Goal: Task Accomplishment & Management: Use online tool/utility

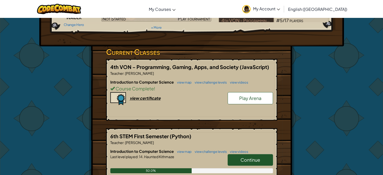
scroll to position [57, 0]
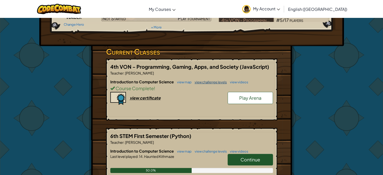
click at [201, 81] on link "view challenge levels" at bounding box center [209, 82] width 35 height 4
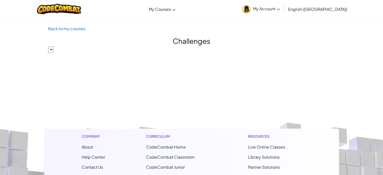
select select "560f1a9f22961295f9427742"
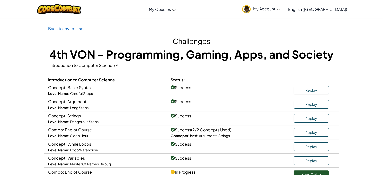
drag, startPoint x: 147, startPoint y: 93, endPoint x: 89, endPoint y: 50, distance: 73.3
drag, startPoint x: 89, startPoint y: 50, endPoint x: 60, endPoint y: 31, distance: 33.7
click at [60, 31] on p "Back to my courses" at bounding box center [191, 28] width 287 height 7
click at [65, 27] on link "Back to my courses" at bounding box center [66, 28] width 37 height 5
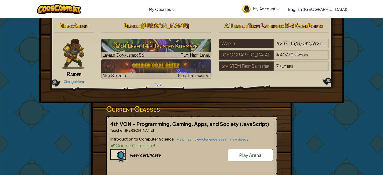
scroll to position [41, 0]
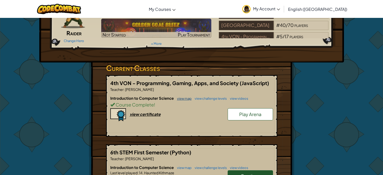
click at [187, 99] on link "view map" at bounding box center [182, 98] width 17 height 4
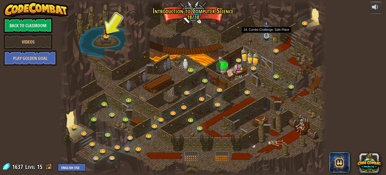
click at [268, 35] on img at bounding box center [266, 28] width 7 height 15
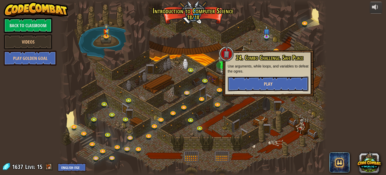
click at [271, 84] on span "Play" at bounding box center [268, 84] width 9 height 6
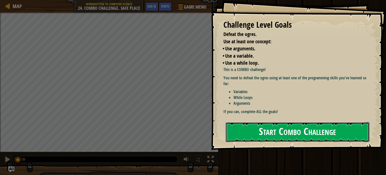
click at [278, 138] on button "Start Combo Challenge" at bounding box center [298, 132] width 144 height 20
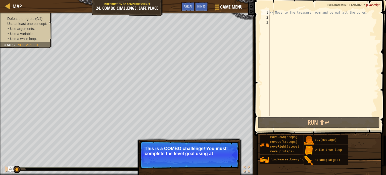
click at [274, 14] on div "// Move to the treasure room and defeat all the ogres." at bounding box center [324, 68] width 110 height 116
type textarea "// Move to the treasure room and defeat all the ogres."
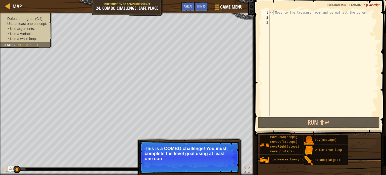
click at [274, 19] on div "// Move to the treasure room and defeat all the ogres." at bounding box center [324, 68] width 110 height 116
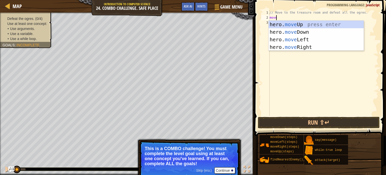
scroll to position [2, 0]
type textarea "m"
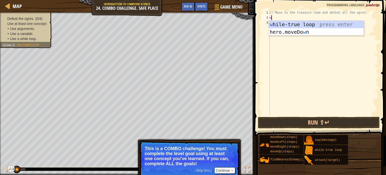
type textarea "wh"
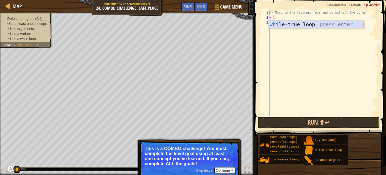
click at [298, 24] on div "wh ile-true loop press enter" at bounding box center [316, 32] width 95 height 23
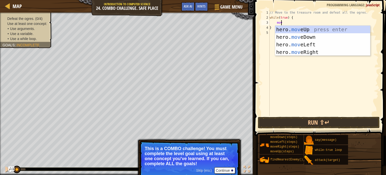
scroll to position [2, 1]
click at [298, 24] on div "// Move to the treasure room and defeat all the ogres. while ( true ) { move }" at bounding box center [324, 68] width 110 height 116
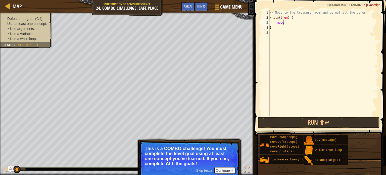
click at [287, 21] on div "// Move to the treasure room and defeat all the ogres. while ( true ) { move }" at bounding box center [324, 68] width 110 height 116
type textarea "moveup"
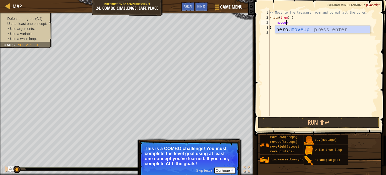
scroll to position [2, 1]
click at [294, 31] on div "hero. moveUp press enter" at bounding box center [322, 37] width 95 height 23
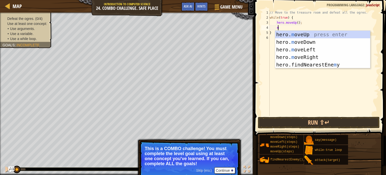
type textarea "m"
click at [305, 62] on div "hero. m oveUp press enter hero. m oveDown press enter hero. m oveLeft press ent…" at bounding box center [322, 57] width 95 height 53
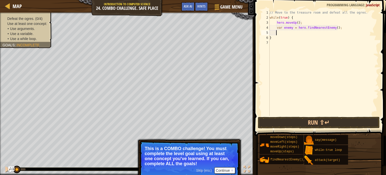
scroll to position [2, 0]
click at [301, 125] on button "Run ⇧↵" at bounding box center [319, 123] width 122 height 12
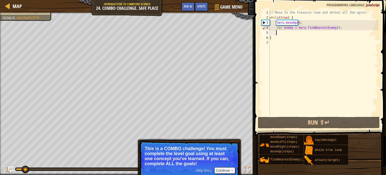
click at [297, 23] on div "// Move to the treasure room and defeat all the ogres. while ( true ) { hero . …" at bounding box center [324, 68] width 110 height 116
click at [274, 29] on div "// Move to the treasure room and defeat all the ogres. while ( true ) { hero . …" at bounding box center [324, 68] width 110 height 116
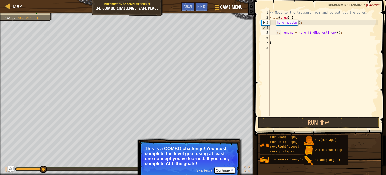
scroll to position [2, 1]
type textarea "var enemy = hero.findNearestEnemy();"
click at [278, 28] on div "// Move to the treasure room and defeat all the ogres. while ( true ) { hero . …" at bounding box center [324, 68] width 110 height 116
type textarea "mov"
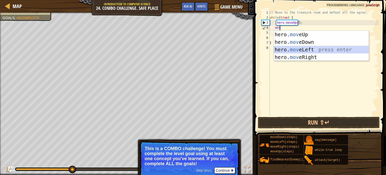
click at [298, 53] on div "hero. mov eUp press enter hero. mov eDown press enter hero. mov eLeft press ent…" at bounding box center [321, 53] width 95 height 45
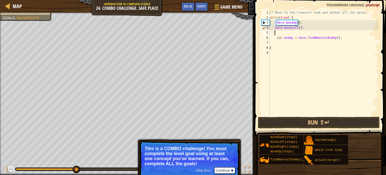
click at [297, 28] on div "// Move to the treasure room and defeat all the ogres. while ( true ) { hero . …" at bounding box center [324, 68] width 110 height 116
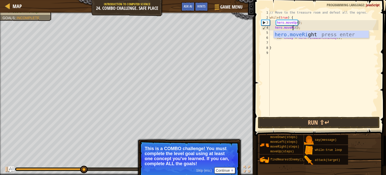
scroll to position [2, 2]
click at [314, 121] on button "Run ⇧↵" at bounding box center [319, 123] width 122 height 12
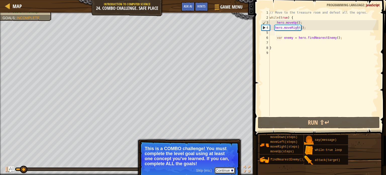
click at [226, 170] on button "Continue" at bounding box center [225, 170] width 21 height 7
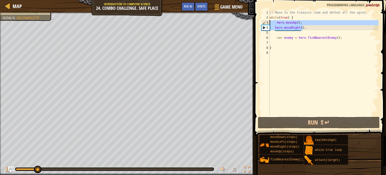
drag, startPoint x: 309, startPoint y: 28, endPoint x: 270, endPoint y: 23, distance: 39.8
click at [270, 23] on div "hero.moveRight(); 1 2 3 4 5 6 7 8 9 // Move to the treasure room and defeat all…" at bounding box center [320, 63] width 118 height 106
type textarea "hero.moveUp(); hero.moveRight();"
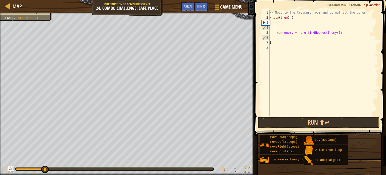
drag, startPoint x: 349, startPoint y: 30, endPoint x: 274, endPoint y: 28, distance: 75.2
drag, startPoint x: 274, startPoint y: 28, endPoint x: 343, endPoint y: 34, distance: 69.0
click at [343, 34] on div "// Move to the treasure room and defeat all the ogres. while ( true ) { var ene…" at bounding box center [324, 68] width 110 height 116
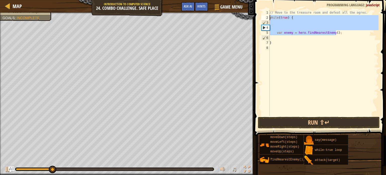
drag, startPoint x: 342, startPoint y: 34, endPoint x: 267, endPoint y: 18, distance: 77.2
click at [267, 18] on div "var enemy = hero.findNearestEnemy(); 1 2 3 4 5 6 7 8 // Move to the treasure ro…" at bounding box center [320, 63] width 118 height 106
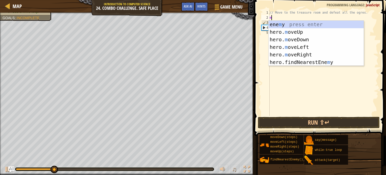
type textarea "mo"
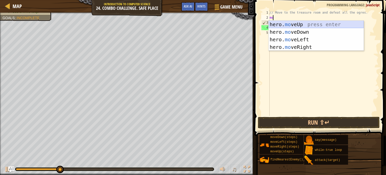
click at [306, 22] on div "hero. mo veUp press enter hero. mo veDown press enter hero. mo veLeft press ent…" at bounding box center [316, 43] width 95 height 45
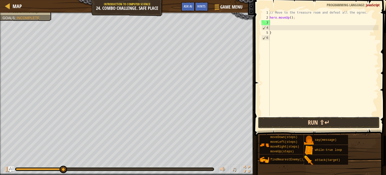
click at [287, 121] on button "Run ⇧↵" at bounding box center [319, 123] width 122 height 12
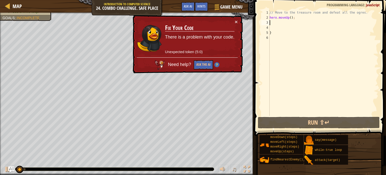
click at [279, 29] on div "// Move to the treasure room and defeat all the ogres. hero . moveUp ( ) ; }" at bounding box center [324, 68] width 110 height 116
click at [278, 34] on div "// Move to the treasure room and defeat all the ogres. hero . moveUp ( ) ; }" at bounding box center [324, 68] width 110 height 116
type textarea "}"
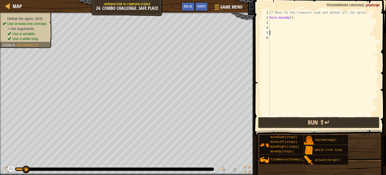
click at [306, 124] on button "Run ⇧↵" at bounding box center [319, 123] width 122 height 12
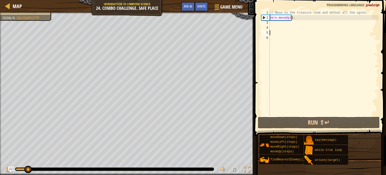
click at [290, 19] on div "// Move to the treasure room and defeat all the ogres. hero . moveUp ( ) ;" at bounding box center [324, 68] width 110 height 116
type textarea "hero.moveUp(4);"
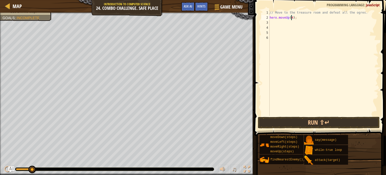
click at [287, 25] on div "// Move to the treasure room and defeat all the ogres. hero . moveUp ( 4 ) ;" at bounding box center [324, 68] width 110 height 116
click at [271, 21] on div "// Move to the treasure room and defeat all the ogres. hero . moveUp ( 4 ) ;" at bounding box center [324, 68] width 110 height 116
type textarea "m"
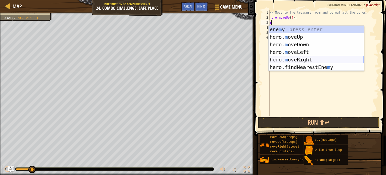
click at [291, 60] on div "ene m y press enter hero. m oveUp press enter hero. m oveDown press enter hero.…" at bounding box center [316, 56] width 95 height 60
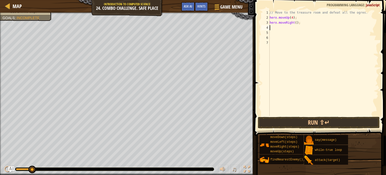
click at [295, 23] on div "// Move to the treasure room and defeat all the ogres. hero . moveUp ( 4 ) ; he…" at bounding box center [324, 68] width 110 height 116
type textarea "hero.moveRight(4);"
click at [322, 118] on button "Run ⇧↵" at bounding box center [319, 123] width 122 height 12
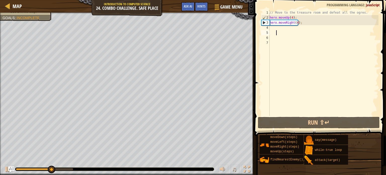
click at [280, 32] on div "// Move to the treasure room and defeat all the ogres. hero . moveUp ( 4 ) ; he…" at bounding box center [324, 68] width 110 height 116
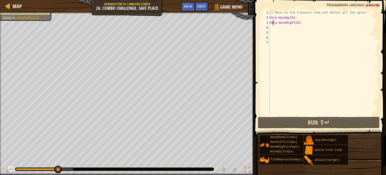
click at [273, 23] on div "// Move to the treasure room and defeat all the ogres. hero . moveUp ( 4 ) ; he…" at bounding box center [324, 68] width 110 height 116
type textarea "hero.moveRight(4);"
click at [276, 29] on div "// Move to the treasure room and defeat all the ogres. hero . moveUp ( 4 ) ; he…" at bounding box center [324, 68] width 110 height 116
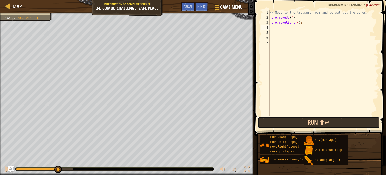
click at [289, 120] on button "Run ⇧↵" at bounding box center [319, 123] width 122 height 12
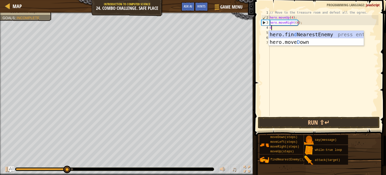
type textarea "do"
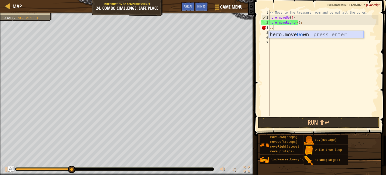
click at [307, 36] on div "hero.move Do wn press enter" at bounding box center [316, 42] width 95 height 23
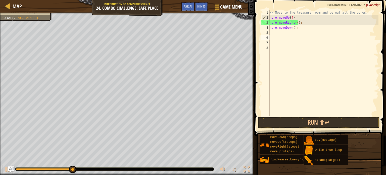
click at [307, 36] on div "// Move to the treasure room and defeat all the ogres. hero . moveUp ( 4 ) ; he…" at bounding box center [324, 68] width 110 height 116
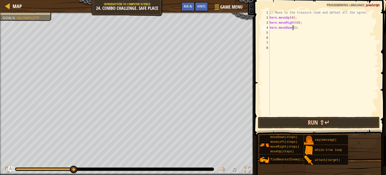
click at [293, 28] on div "// Move to the treasure room and defeat all the ogres. hero . moveUp ( 4 ) ; he…" at bounding box center [324, 68] width 110 height 116
type textarea "hero.moveDown(3);"
click at [275, 120] on button "Run ⇧↵" at bounding box center [319, 123] width 122 height 12
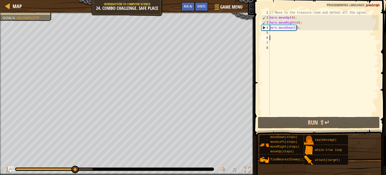
click at [274, 38] on div "// Move to the treasure room and defeat all the ogres. hero . moveUp ( 4 ) ; he…" at bounding box center [324, 68] width 110 height 116
click at [275, 33] on div "// Move to the treasure room and defeat all the ogres. hero . moveUp ( 4 ) ; he…" at bounding box center [324, 68] width 110 height 116
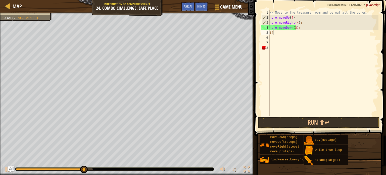
type textarea "i"
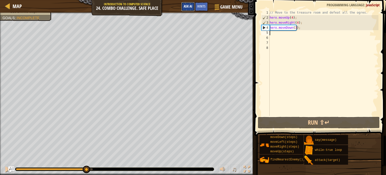
click at [187, 8] on span "Ask AI" at bounding box center [188, 6] width 9 height 5
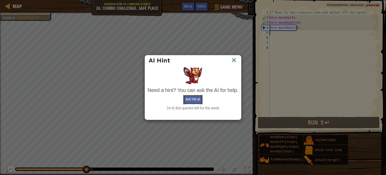
click at [194, 99] on button "Ask the AI" at bounding box center [192, 99] width 19 height 9
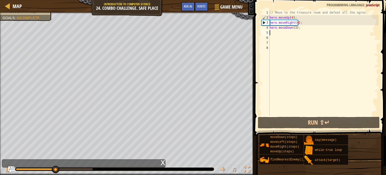
type textarea "h"
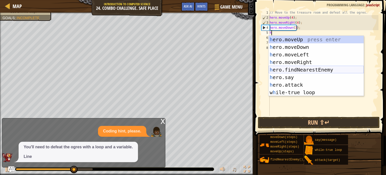
click at [291, 72] on div "h ero.moveUp press enter h ero.moveDown press enter h ero.moveLeft press enter …" at bounding box center [316, 73] width 95 height 75
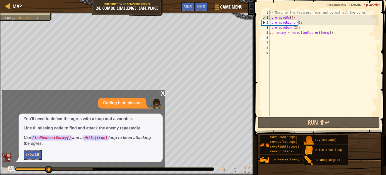
click at [269, 33] on div "5" at bounding box center [266, 32] width 8 height 5
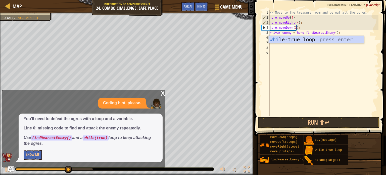
type textarea "whilvar enemy = hero.findNearestEnemy();"
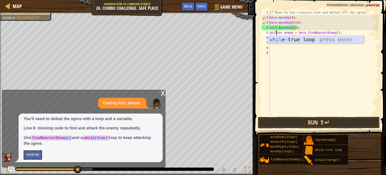
click at [277, 40] on div "whil e-true loop press enter" at bounding box center [316, 47] width 95 height 23
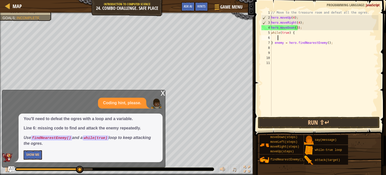
scroll to position [2, 0]
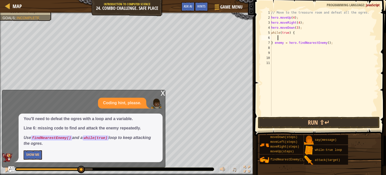
click at [277, 39] on div "// Move to the treasure room and defeat all the ogres. hero . moveUp ( 4 ) ; he…" at bounding box center [324, 68] width 108 height 116
drag, startPoint x: 277, startPoint y: 39, endPoint x: 274, endPoint y: 43, distance: 4.6
click at [274, 43] on div "// Move to the treasure room and defeat all the ogres. hero . moveUp ( 4 ) ; he…" at bounding box center [324, 68] width 108 height 116
type textarea "enemy = hero.findNearestEnemy();"
click at [276, 44] on div "// Move to the treasure room and defeat all the ogres. hero . moveUp ( 4 ) ; he…" at bounding box center [324, 68] width 108 height 116
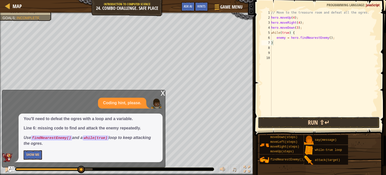
click at [283, 118] on button "Run ⇧↵" at bounding box center [319, 123] width 122 height 12
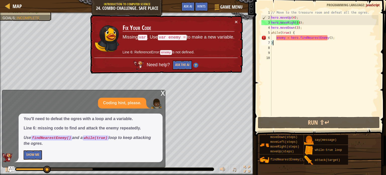
click at [348, 37] on div "// Move to the treasure room and defeat all the ogres. hero . moveUp ( 4 ) ; he…" at bounding box center [324, 68] width 108 height 116
type textarea "enemy = hero.findNearestEnemy();"
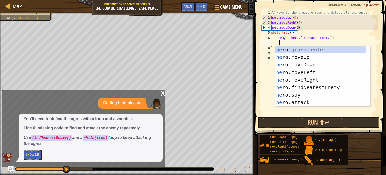
scroll to position [2, 0]
click at [341, 101] on div "her o press enter her o.moveUp press enter her o.moveDown press enter her o.mov…" at bounding box center [320, 83] width 91 height 75
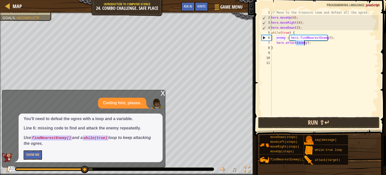
click at [324, 117] on button "Run ⇧↵" at bounding box center [319, 123] width 122 height 12
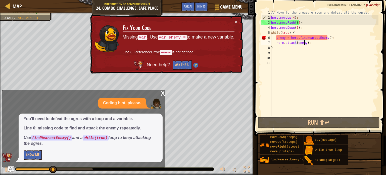
click at [272, 38] on div "// Move to the treasure room and defeat all the ogres. hero . moveUp ( 4 ) ; he…" at bounding box center [324, 68] width 108 height 116
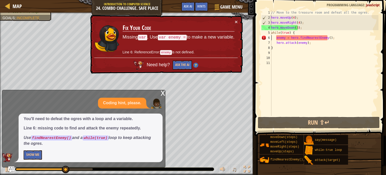
scroll to position [2, 0]
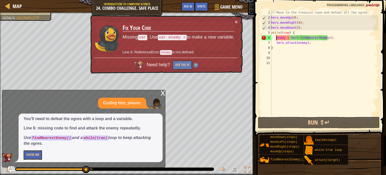
click at [276, 38] on div "// Move to the treasure room and defeat all the ogres. hero . moveUp ( 4 ) ; he…" at bounding box center [324, 68] width 108 height 116
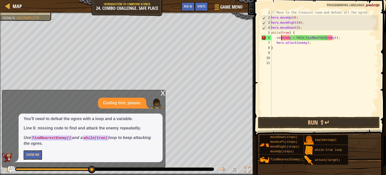
scroll to position [2, 1]
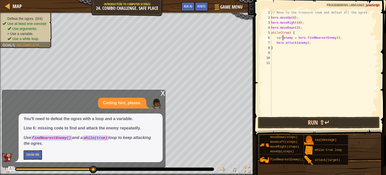
type textarea "var enemy = hero.findNearestEnemy();"
click at [291, 124] on button "Run ⇧↵" at bounding box center [319, 123] width 122 height 12
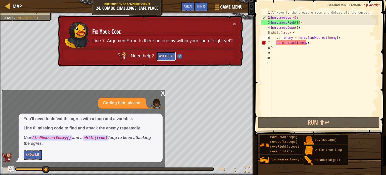
click at [173, 56] on button "Ask the AI" at bounding box center [166, 56] width 19 height 9
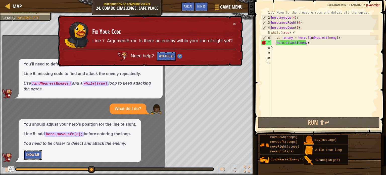
click at [34, 155] on button "Show Me" at bounding box center [33, 154] width 18 height 9
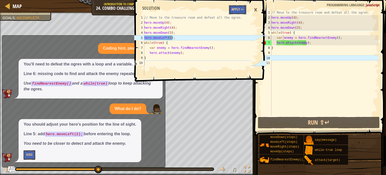
click at [238, 9] on button "Apply =>" at bounding box center [237, 9] width 17 height 9
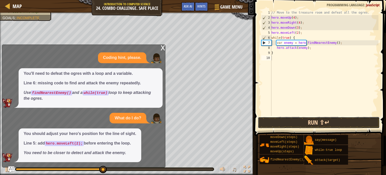
click at [297, 123] on button "Run ⇧↵" at bounding box center [319, 123] width 122 height 12
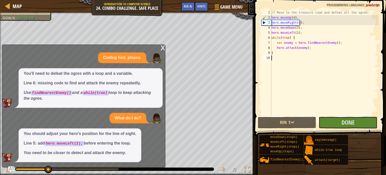
click at [163, 48] on div "x" at bounding box center [163, 47] width 5 height 5
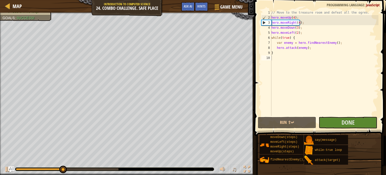
click at [358, 129] on span at bounding box center [321, 60] width 136 height 150
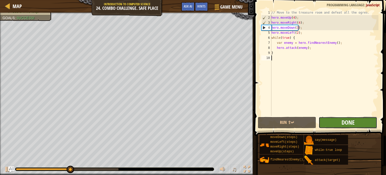
click at [348, 119] on span "Done" at bounding box center [348, 122] width 13 height 8
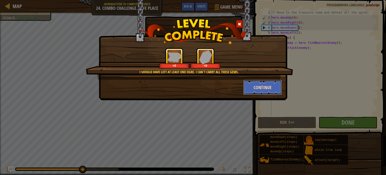
click at [255, 87] on button "Continue" at bounding box center [262, 87] width 39 height 15
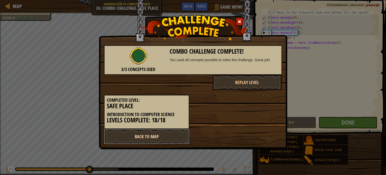
click at [148, 134] on link "Back to Map" at bounding box center [146, 136] width 85 height 15
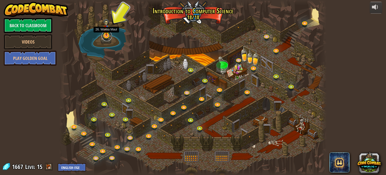
click at [106, 38] on link at bounding box center [107, 36] width 10 height 10
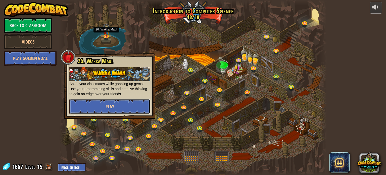
click at [122, 108] on button "Play" at bounding box center [109, 106] width 81 height 15
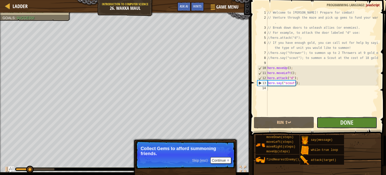
drag, startPoint x: 221, startPoint y: 157, endPoint x: 340, endPoint y: 128, distance: 122.1
click at [340, 128] on button "Done" at bounding box center [347, 123] width 60 height 12
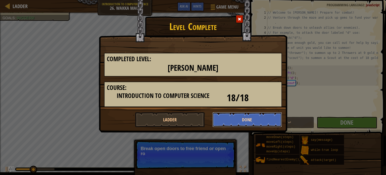
click at [227, 117] on button "Done" at bounding box center [248, 119] width 70 height 15
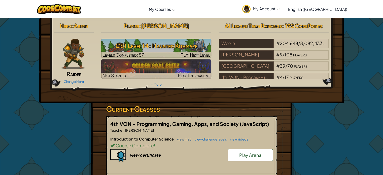
click at [184, 138] on link "view map" at bounding box center [182, 139] width 17 height 4
